Goal: Task Accomplishment & Management: Manage account settings

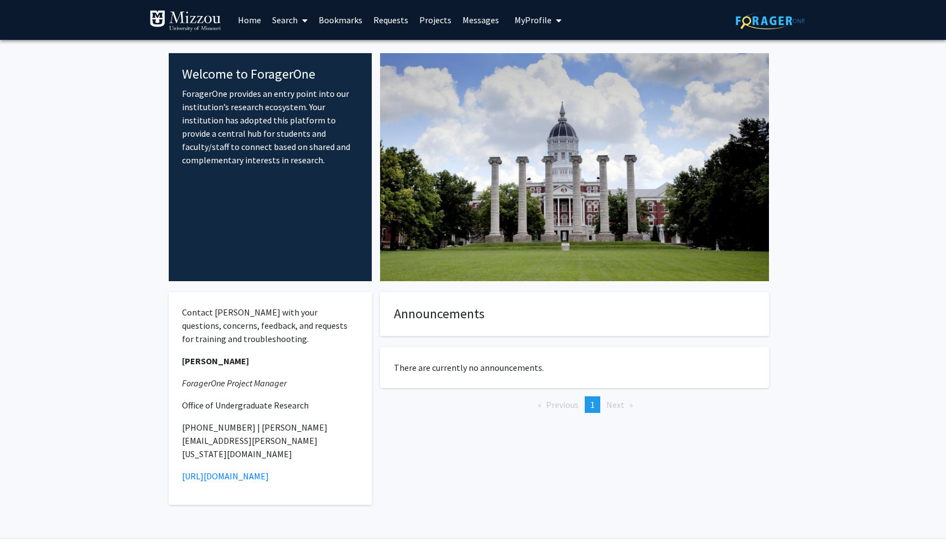
click at [518, 23] on span "My Profile" at bounding box center [533, 19] width 37 height 11
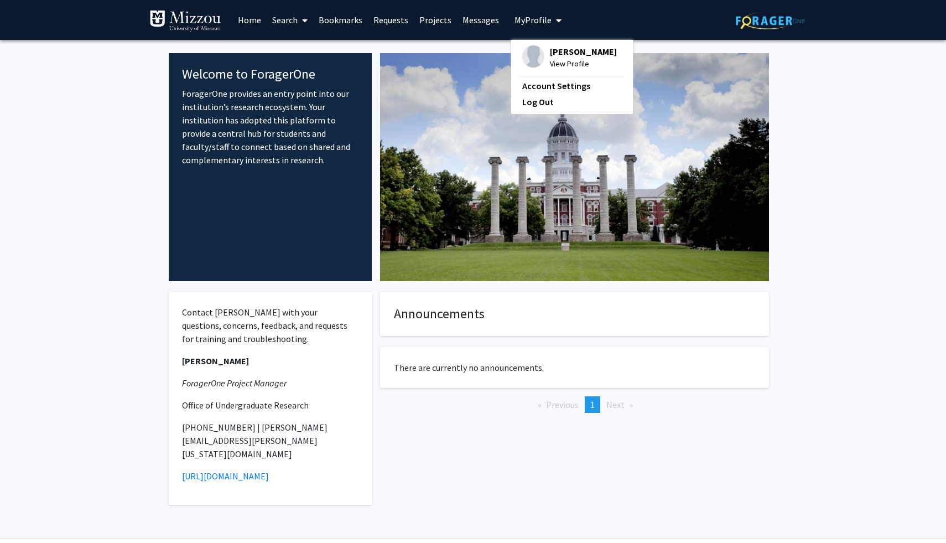
click at [566, 62] on span "View Profile" at bounding box center [583, 64] width 67 height 12
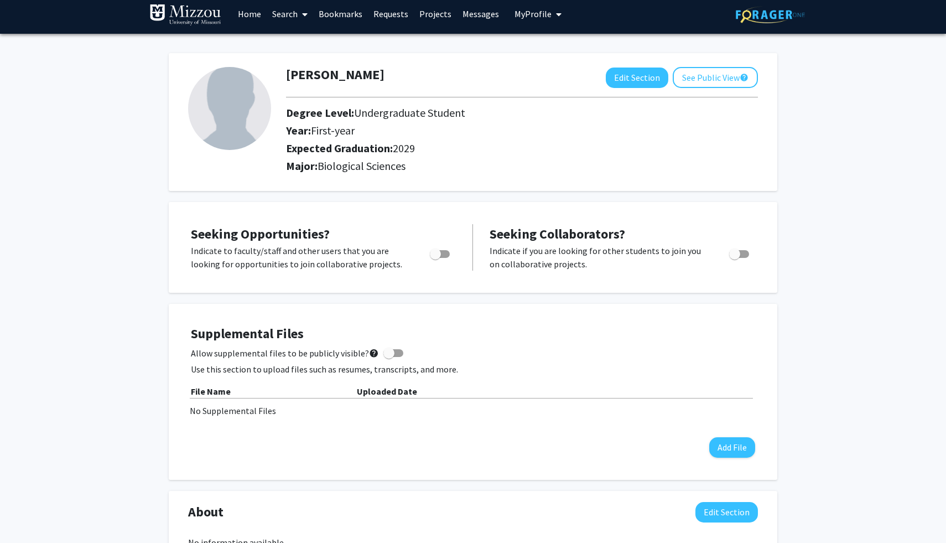
scroll to position [7, 0]
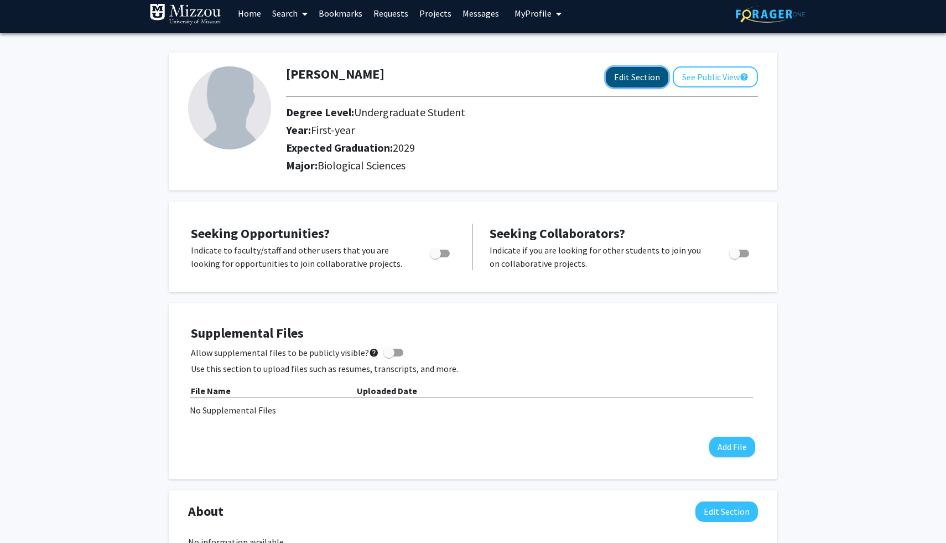
click at [630, 75] on button "Edit Section" at bounding box center [637, 77] width 63 height 20
select select "first-year"
select select "2029"
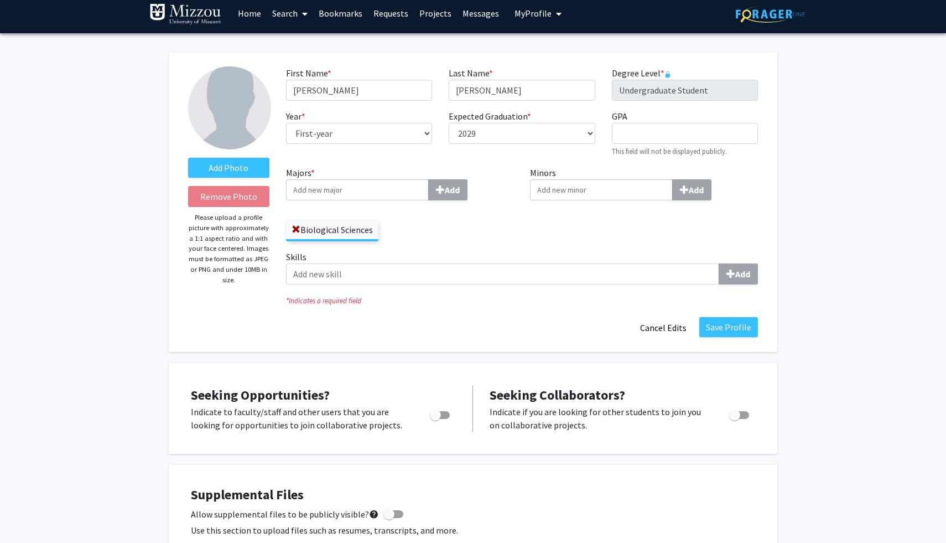
click at [381, 187] on input "Majors * Add" at bounding box center [357, 189] width 143 height 21
type input "Psy"
click at [346, 241] on div "Psy chology" at bounding box center [355, 232] width 131 height 21
click at [346, 200] on input "Psy" at bounding box center [357, 189] width 143 height 21
click at [346, 237] on div "Psy chology" at bounding box center [357, 231] width 129 height 13
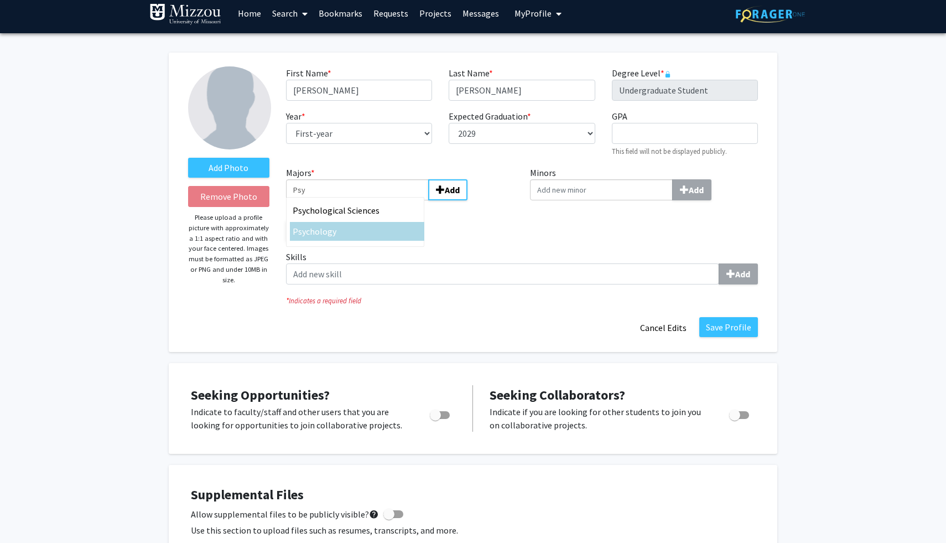
click at [346, 200] on input "Psy" at bounding box center [357, 189] width 143 height 21
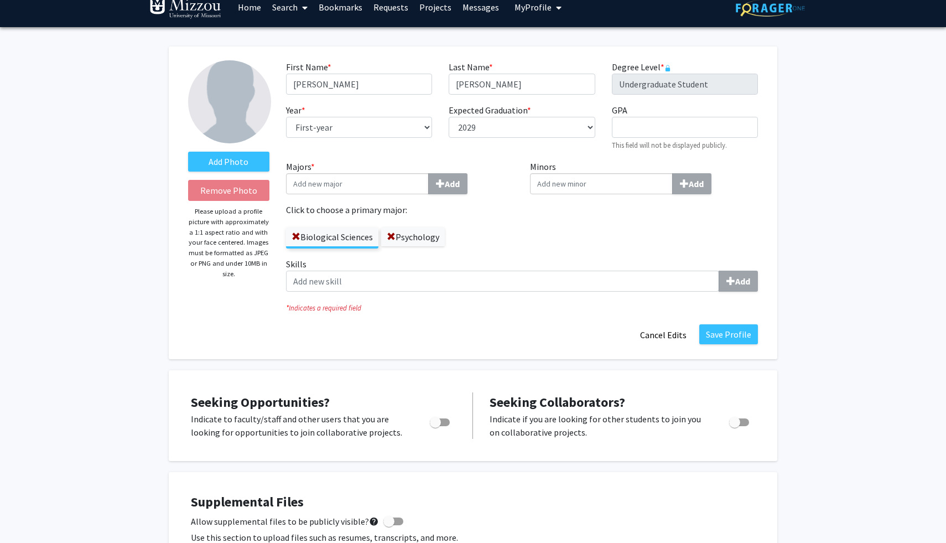
scroll to position [14, 0]
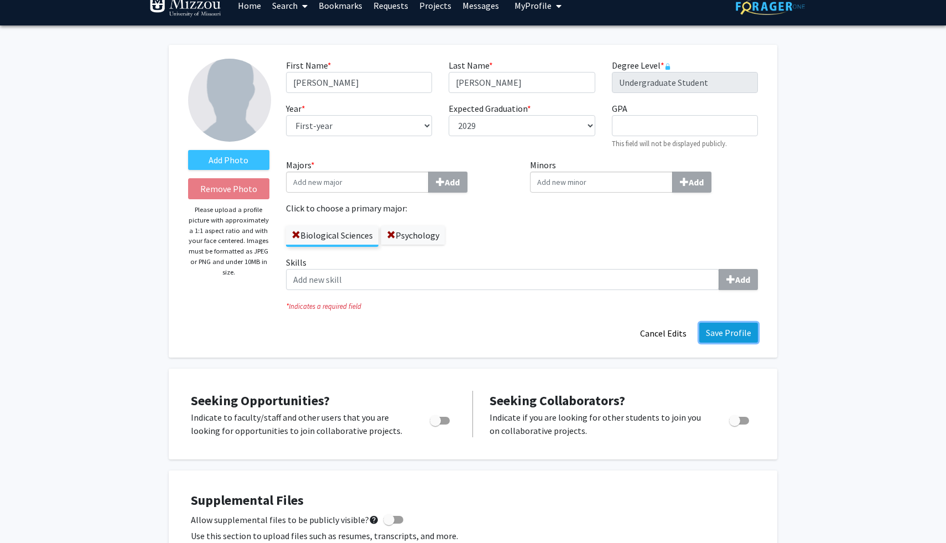
click at [717, 332] on button "Save Profile" at bounding box center [729, 333] width 59 height 20
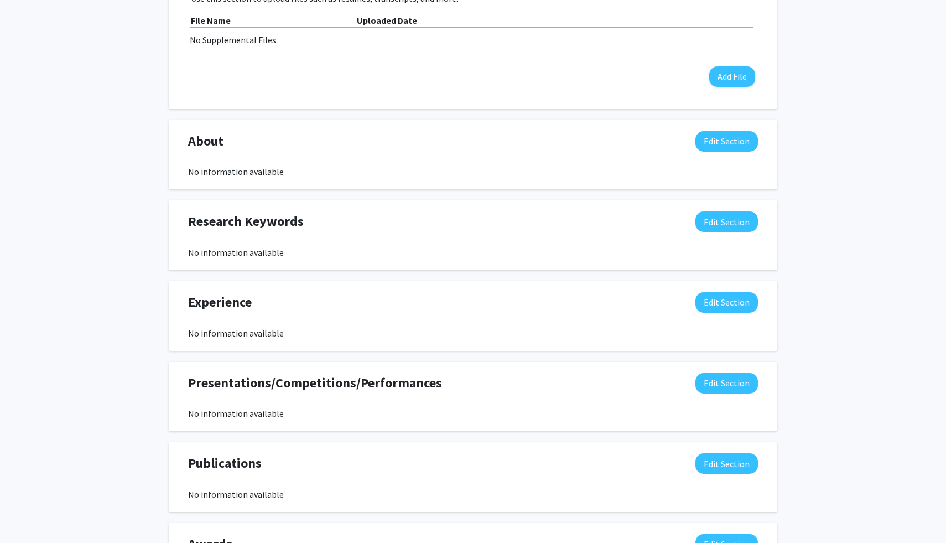
scroll to position [0, 0]
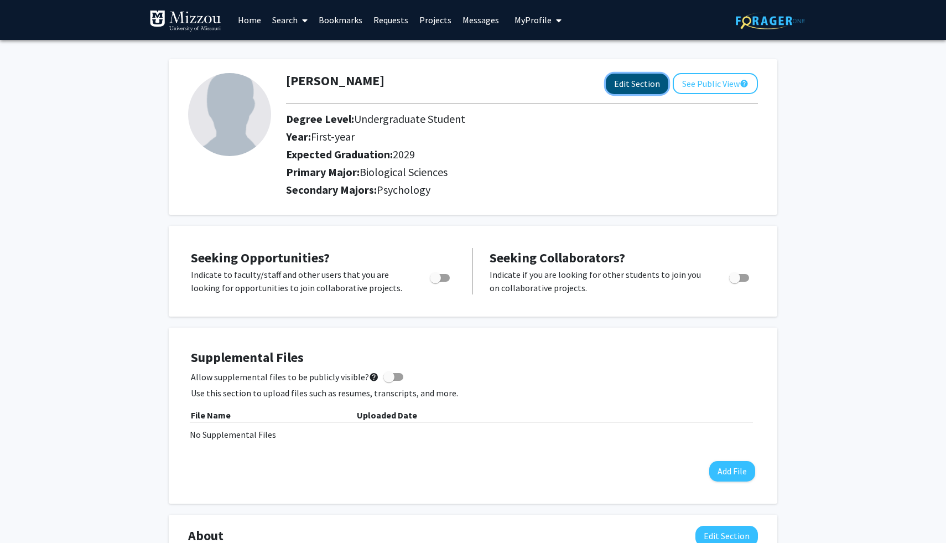
click at [643, 84] on button "Edit Section" at bounding box center [637, 84] width 63 height 20
select select "first-year"
select select "2029"
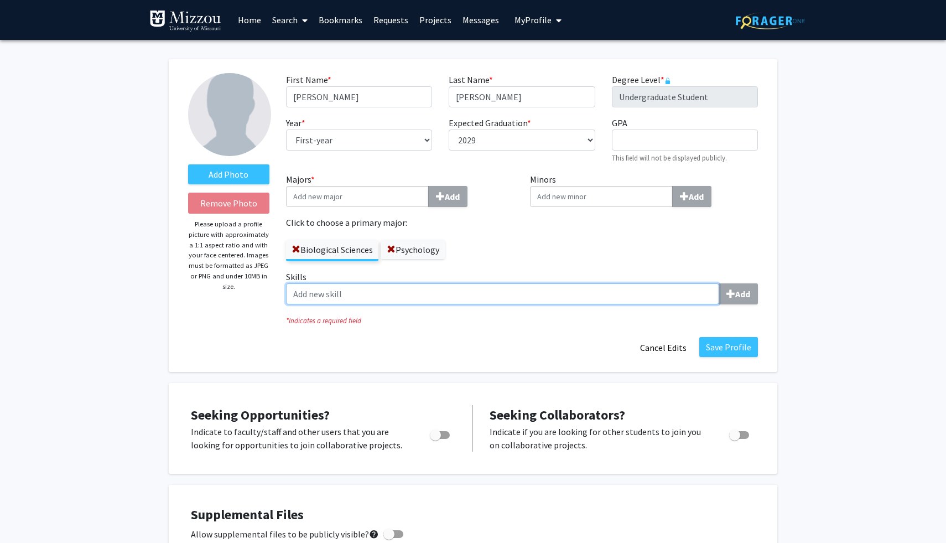
click at [537, 301] on input "Skills Add" at bounding box center [502, 293] width 433 height 21
click at [702, 296] on input "Skills Add" at bounding box center [502, 293] width 433 height 21
type input "c"
type input "T"
type input "Organization"
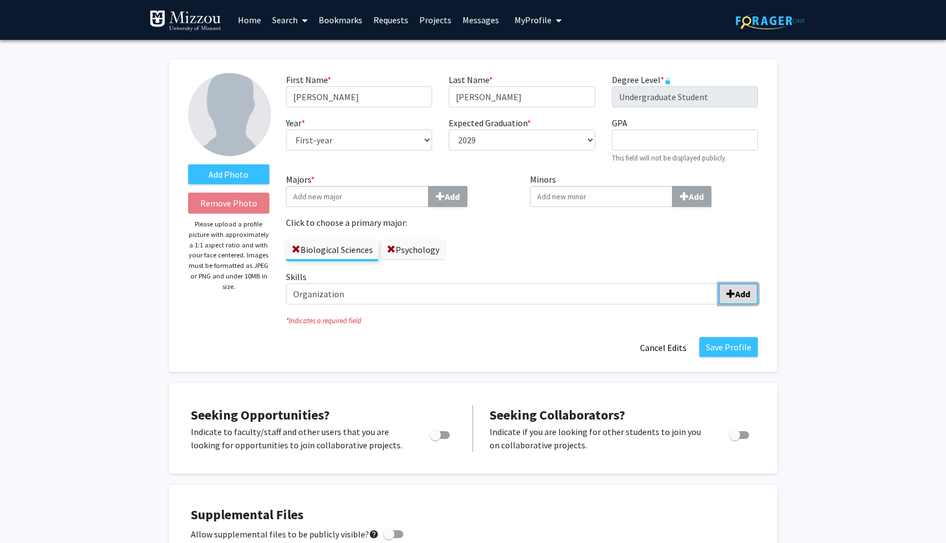
click at [737, 284] on button "Add" at bounding box center [738, 293] width 39 height 21
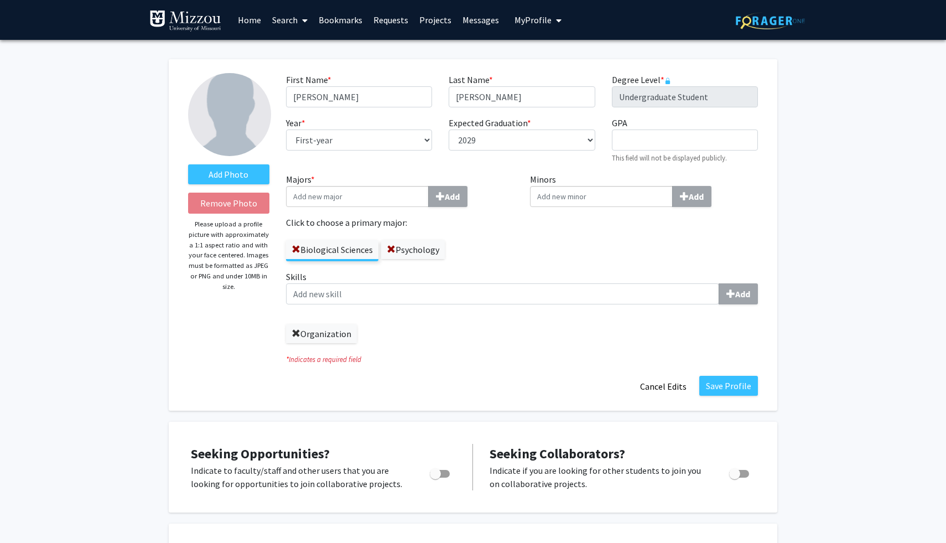
click at [295, 330] on span at bounding box center [296, 333] width 9 height 9
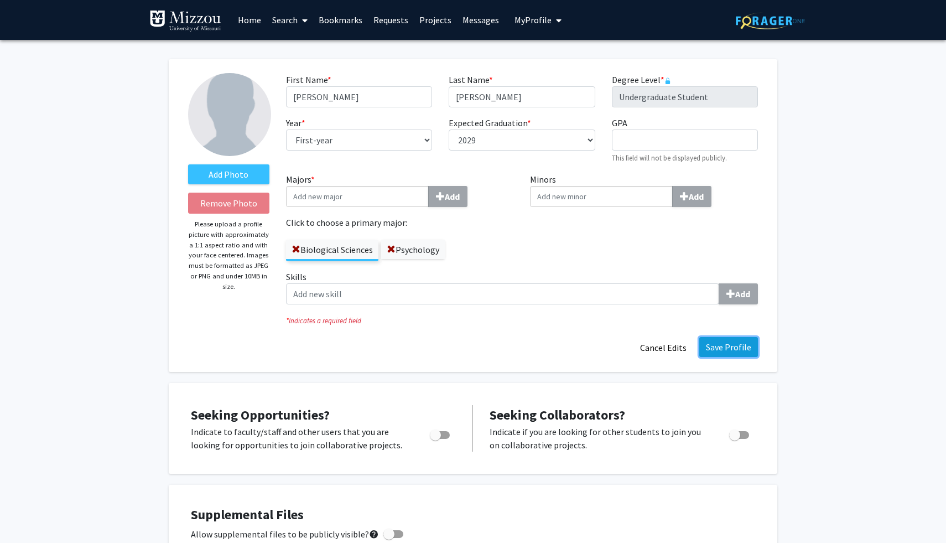
click at [723, 356] on button "Save Profile" at bounding box center [729, 347] width 59 height 20
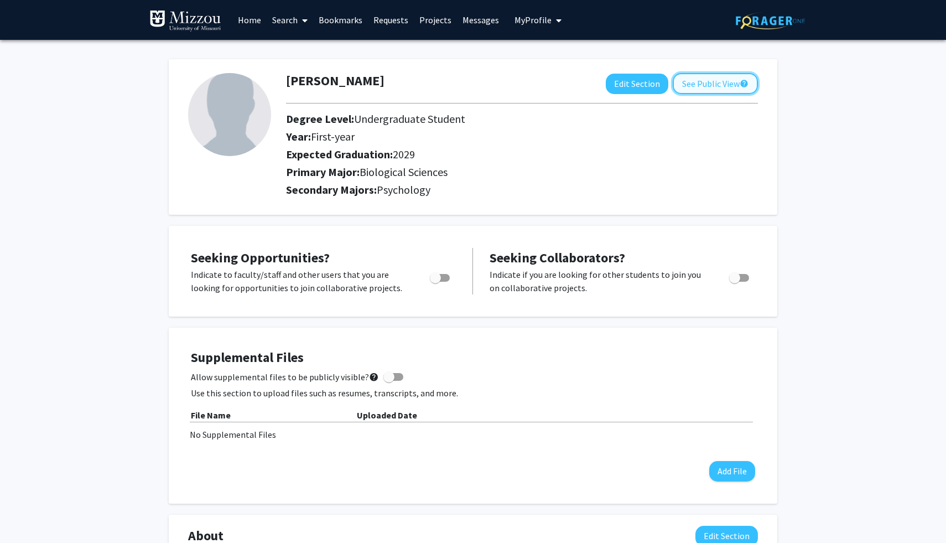
click at [721, 79] on button "See Public View help" at bounding box center [715, 83] width 85 height 21
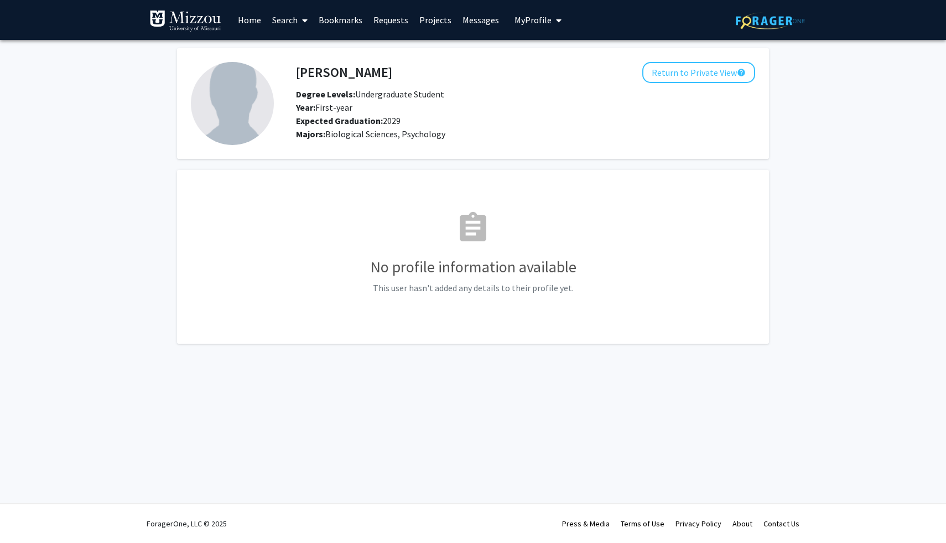
click at [557, 266] on h3 "No profile information available" at bounding box center [473, 267] width 564 height 19
click at [692, 74] on button "Return to Private View help" at bounding box center [699, 72] width 113 height 21
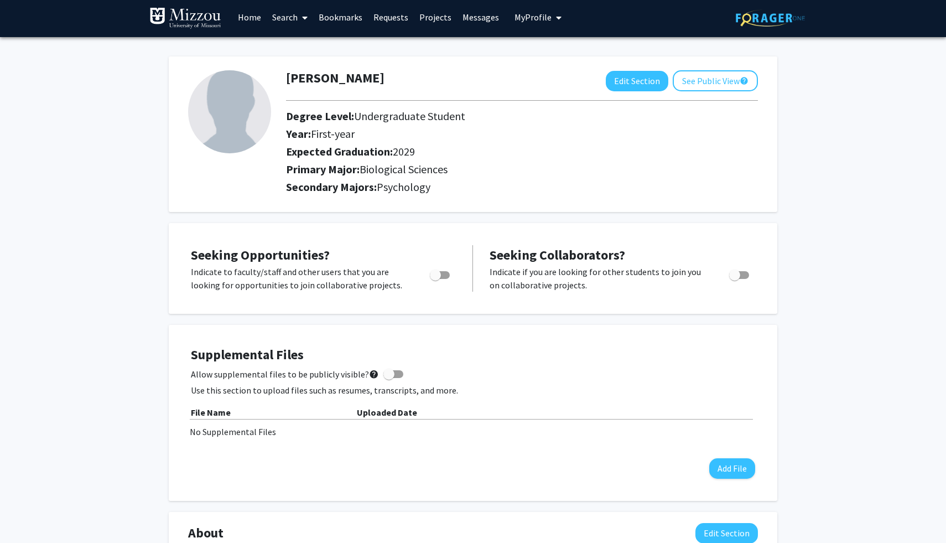
scroll to position [1, 0]
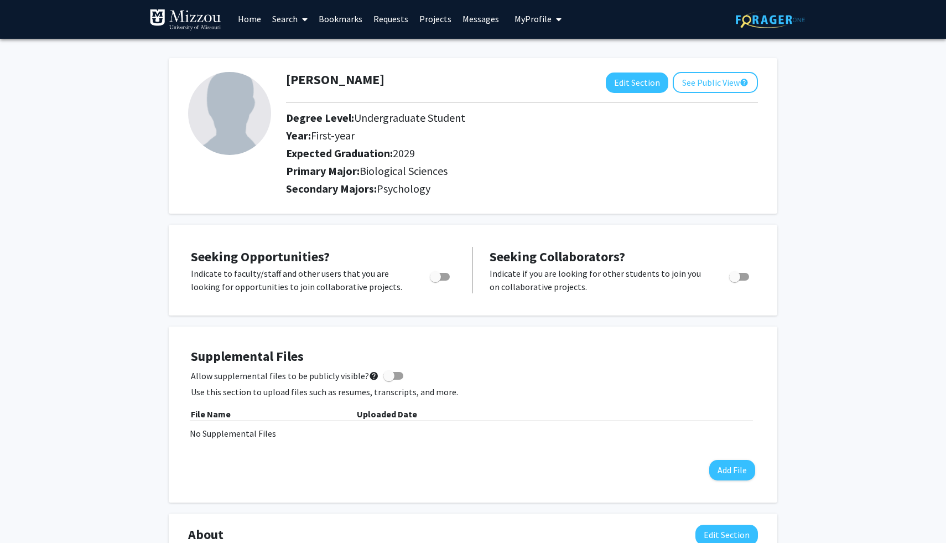
click at [443, 276] on span "Toggle" at bounding box center [440, 277] width 20 height 8
click at [436, 281] on input "Are you actively seeking opportunities?" at bounding box center [435, 281] width 1 height 1
checkbox input "true"
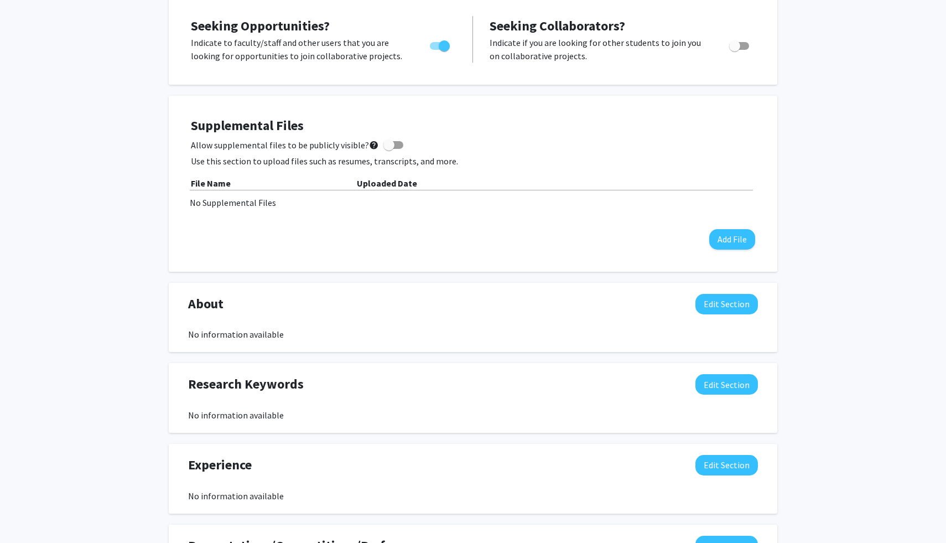
scroll to position [256, 0]
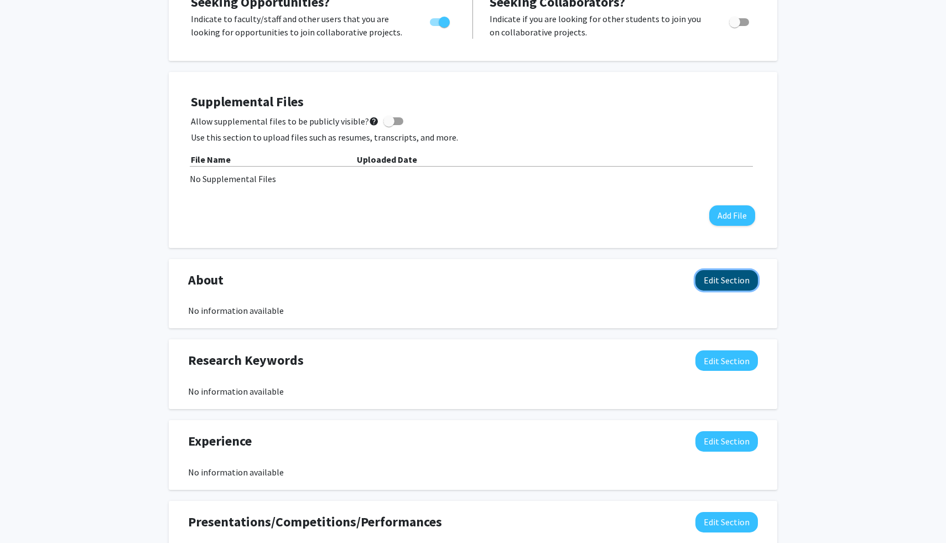
click at [729, 279] on button "Edit Section" at bounding box center [727, 280] width 63 height 20
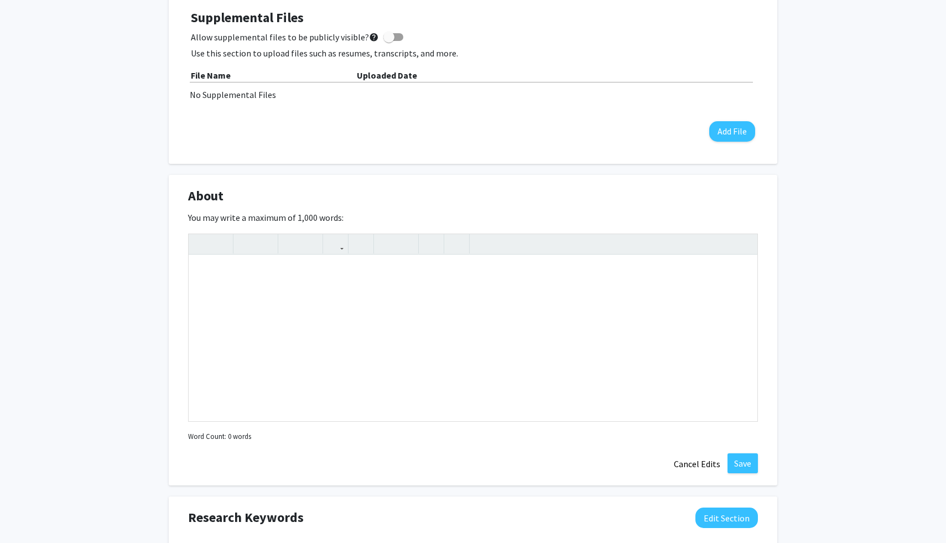
scroll to position [351, 0]
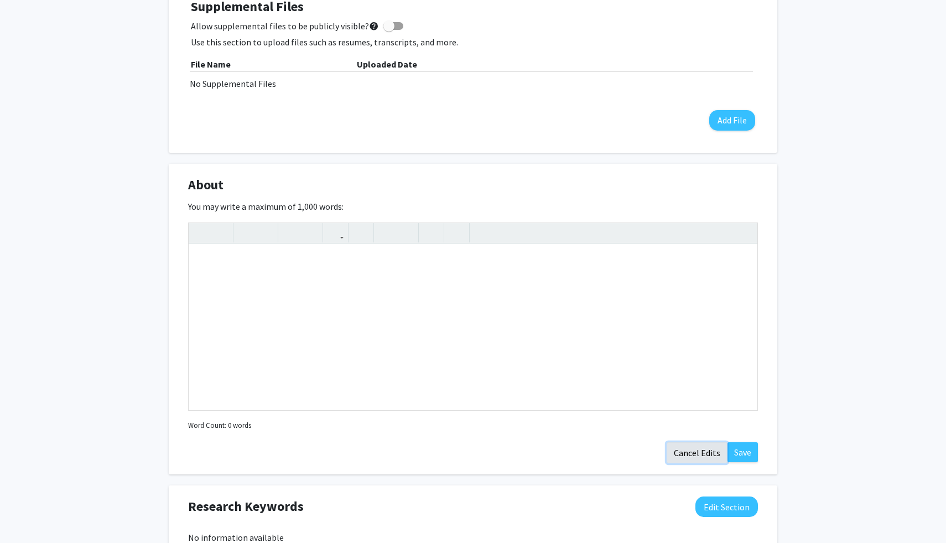
click at [707, 452] on button "Cancel Edits" at bounding box center [697, 452] width 61 height 21
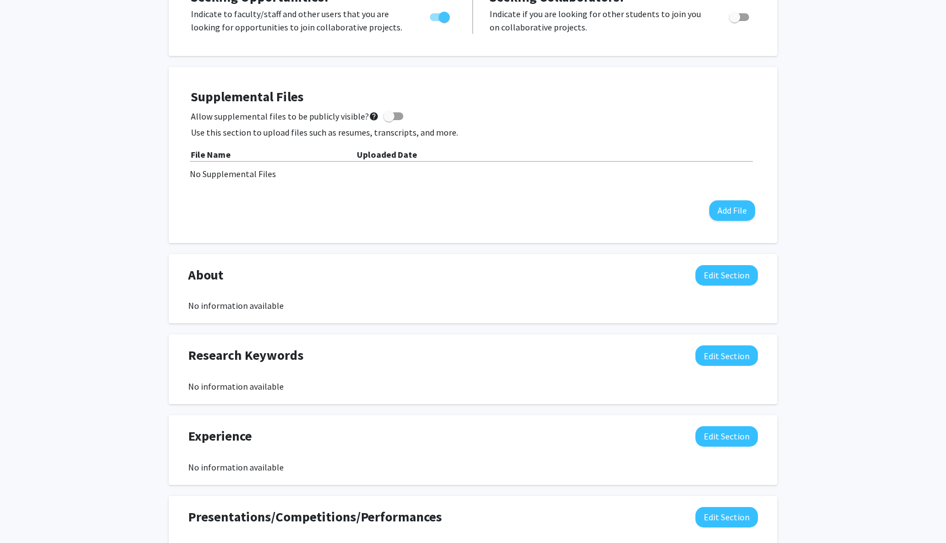
scroll to position [0, 0]
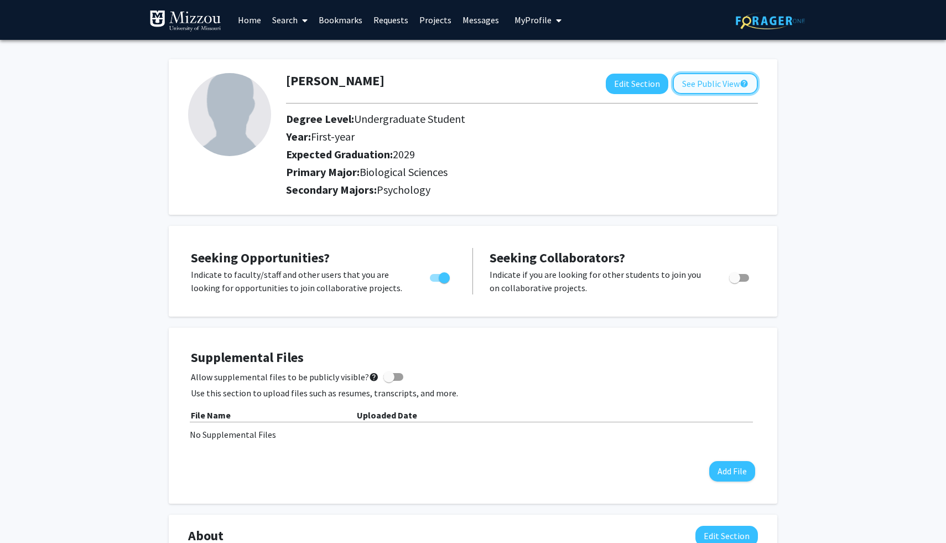
click at [717, 74] on button "See Public View help" at bounding box center [715, 83] width 85 height 21
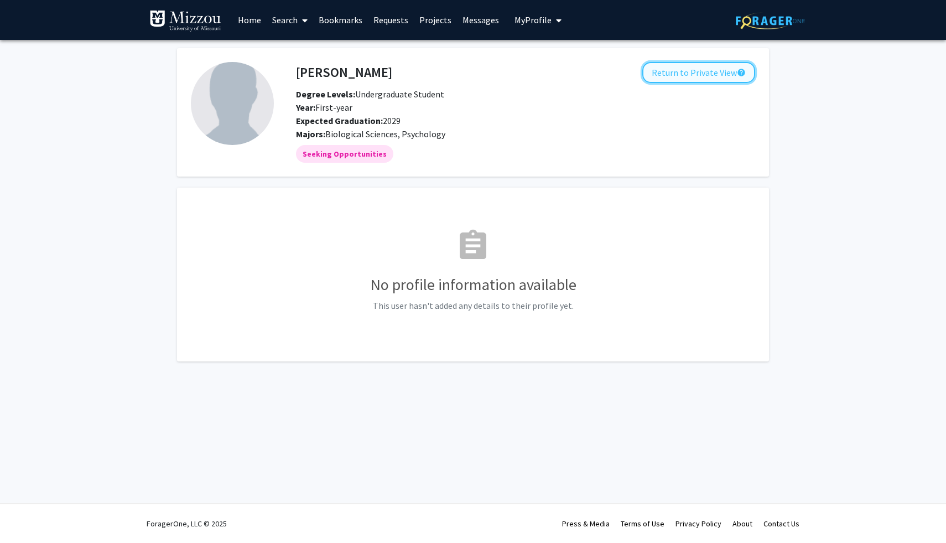
click at [687, 76] on button "Return to Private View help" at bounding box center [699, 72] width 113 height 21
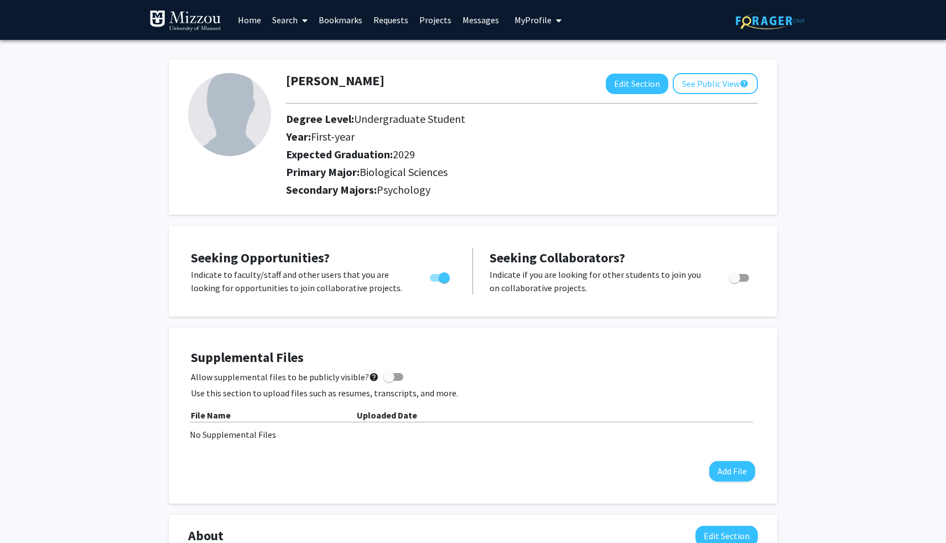
click at [353, 18] on link "Bookmarks" at bounding box center [340, 20] width 55 height 39
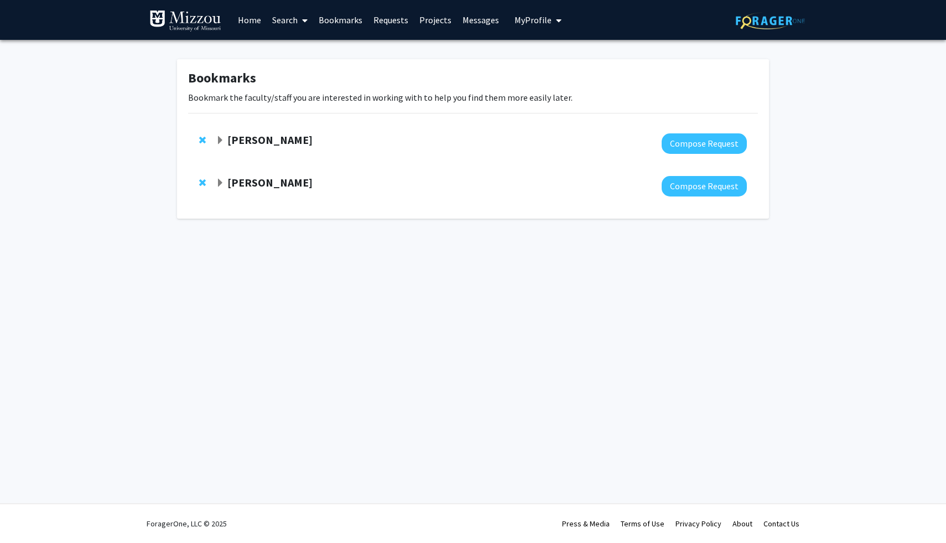
click at [324, 147] on div at bounding box center [481, 143] width 531 height 20
click at [289, 138] on strong "[PERSON_NAME]" at bounding box center [269, 140] width 85 height 14
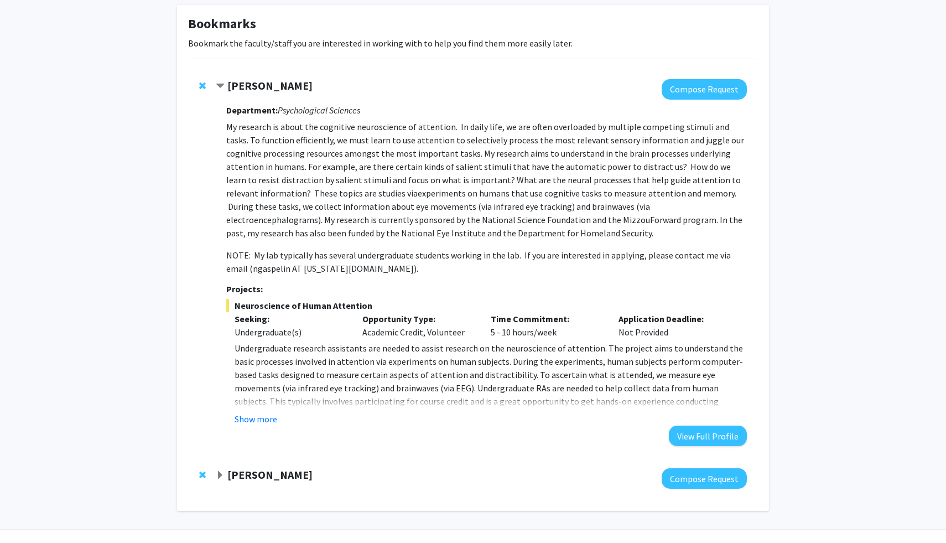
scroll to position [80, 0]
